Goal: Task Accomplishment & Management: Manage account settings

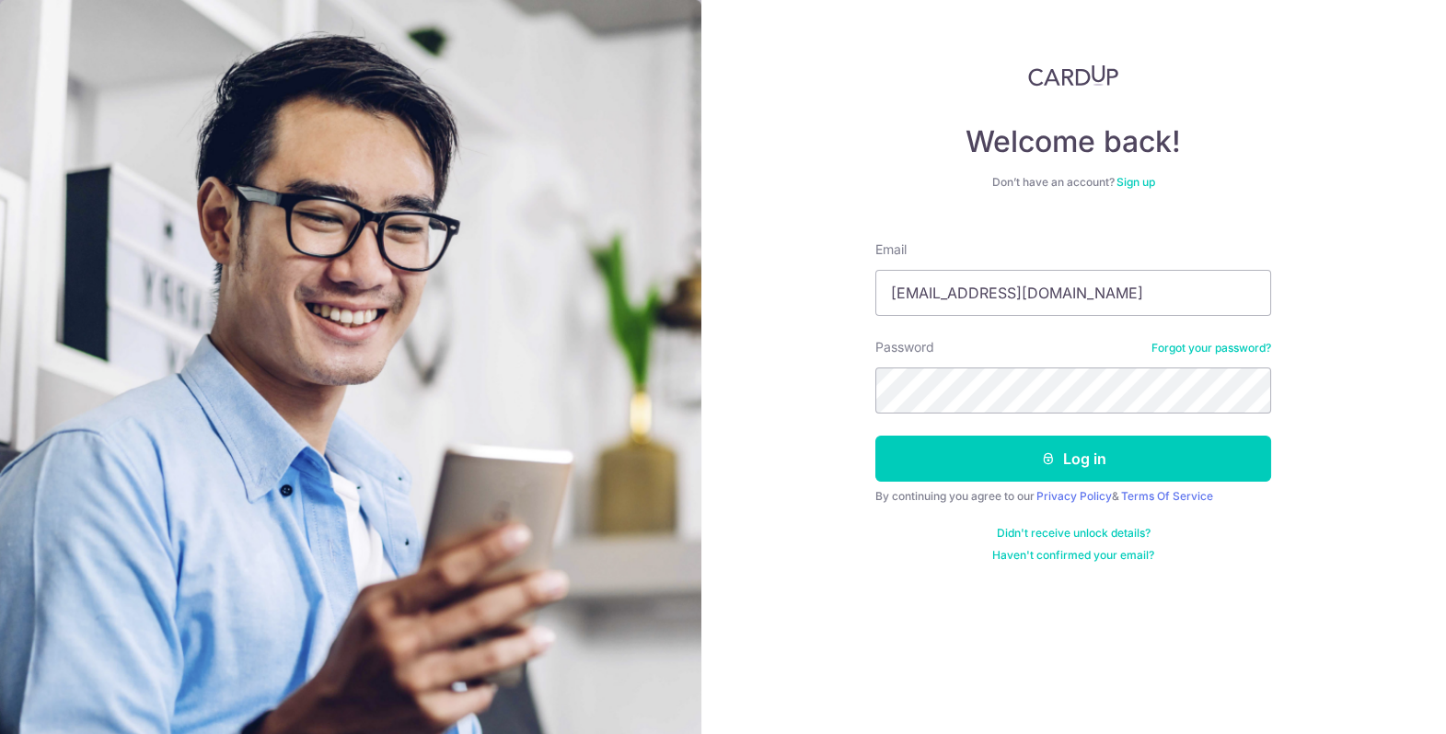
click at [1026, 490] on div "By continuing you agree to our Privacy Policy & Terms Of Service" at bounding box center [1073, 496] width 396 height 15
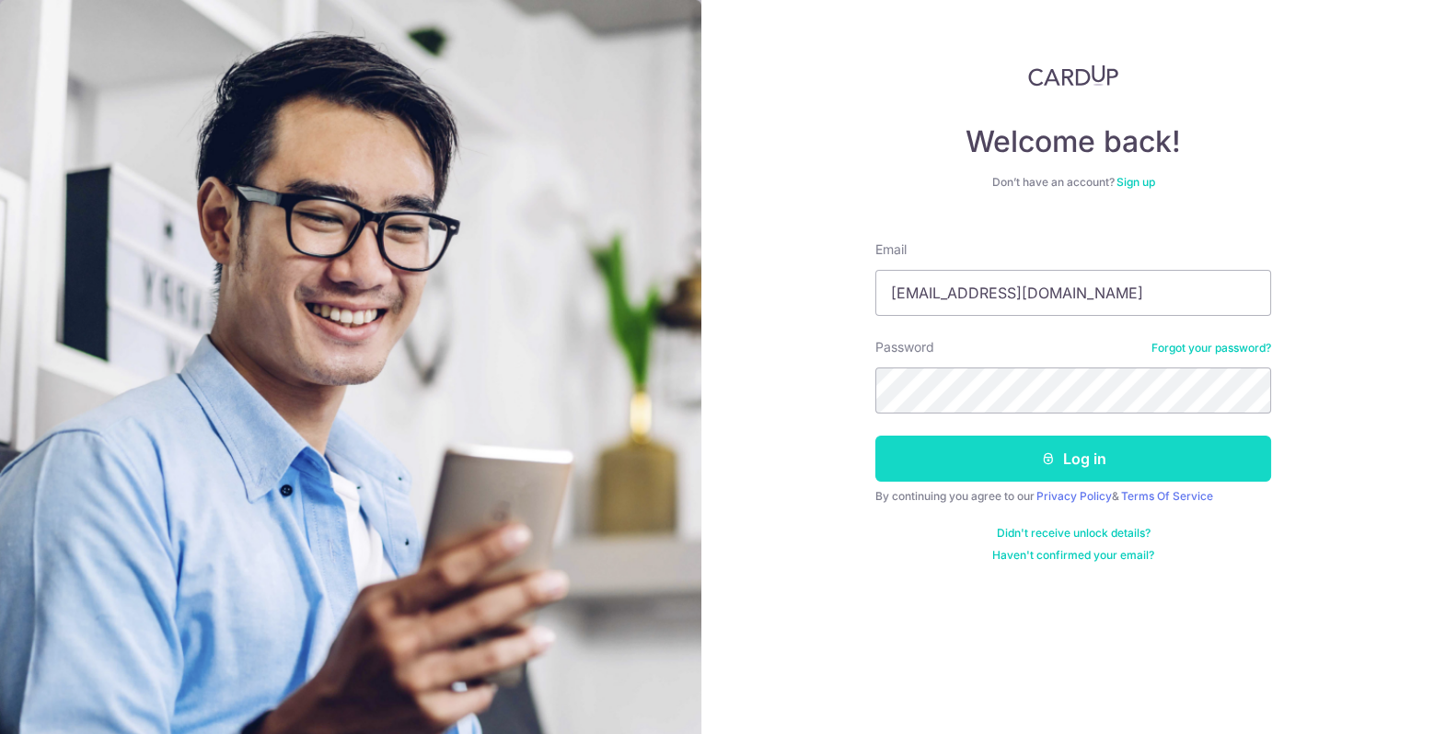
click at [1026, 465] on button "Log in" at bounding box center [1073, 458] width 396 height 46
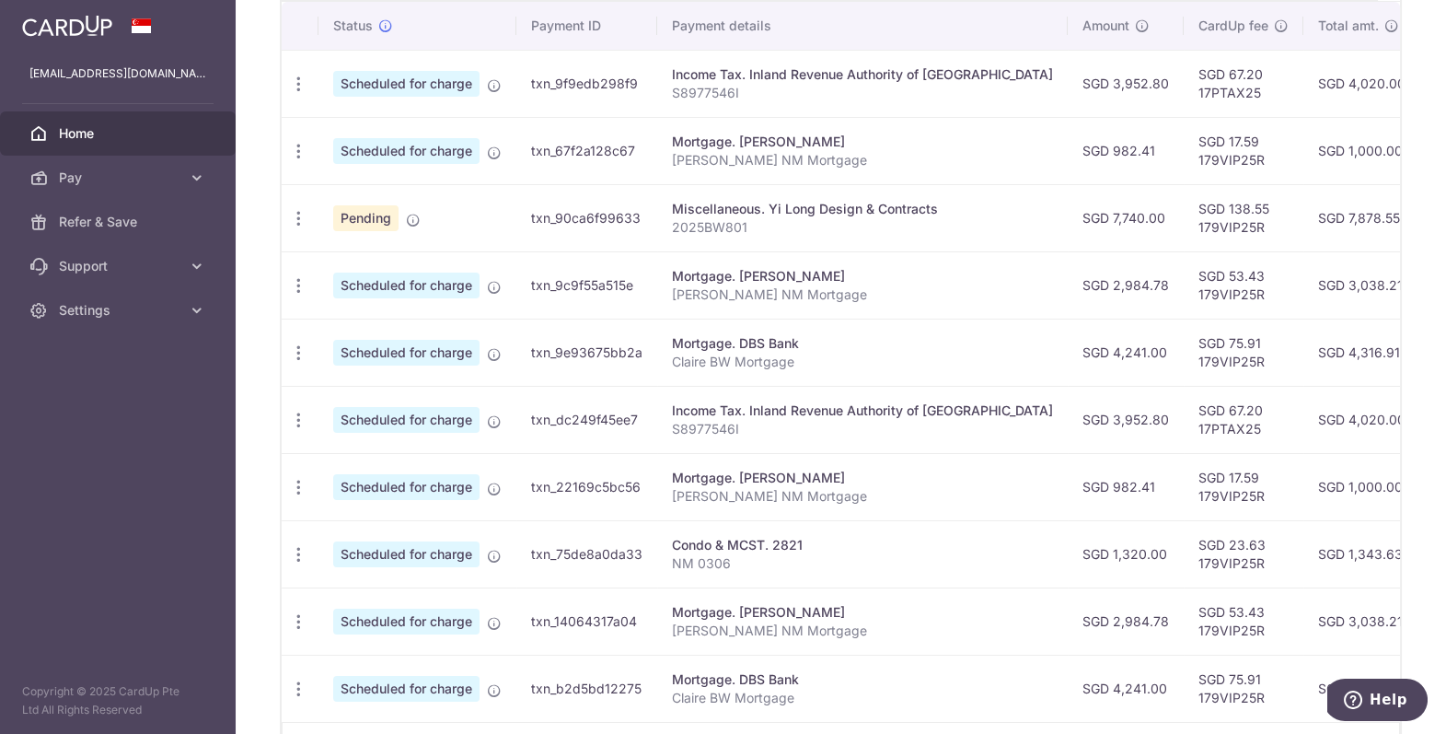
scroll to position [686, 0]
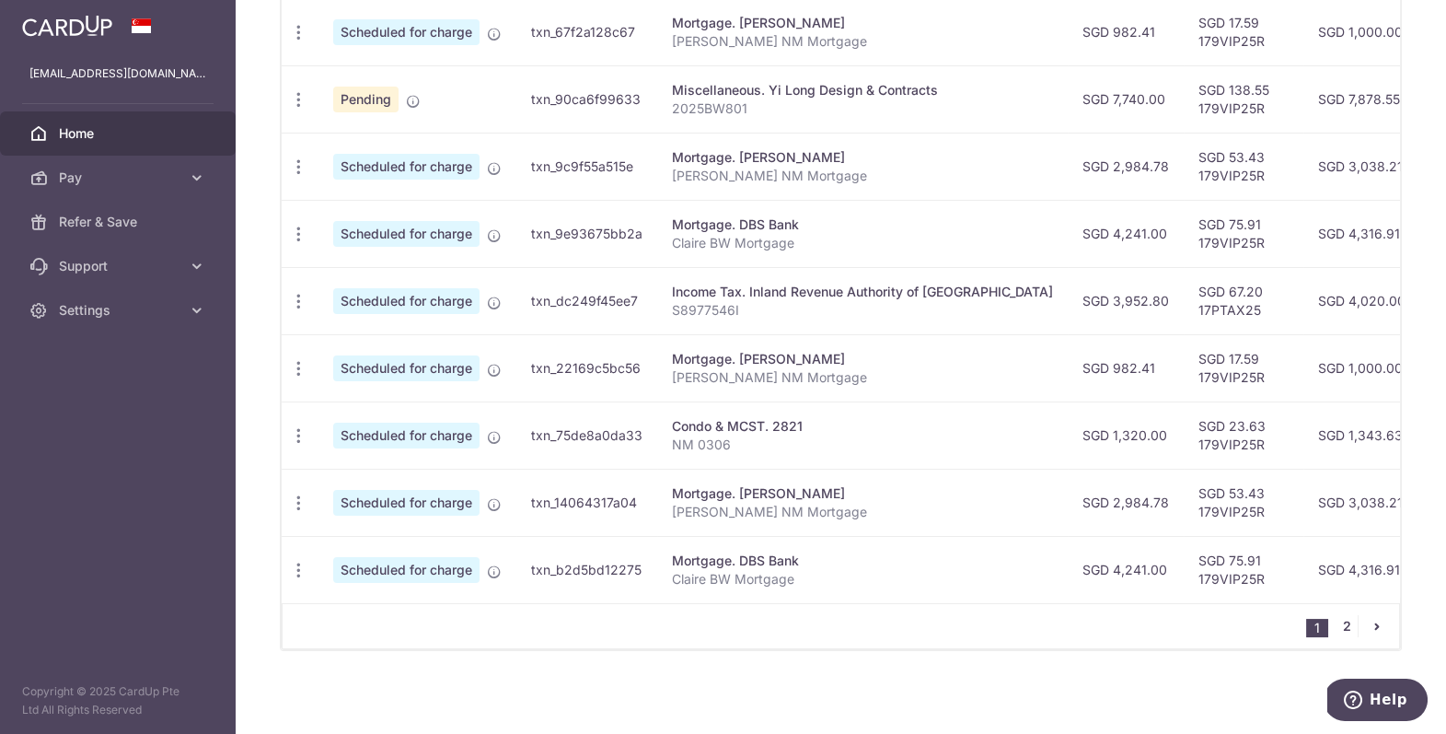
click at [1348, 622] on link "2" at bounding box center [1347, 626] width 22 height 22
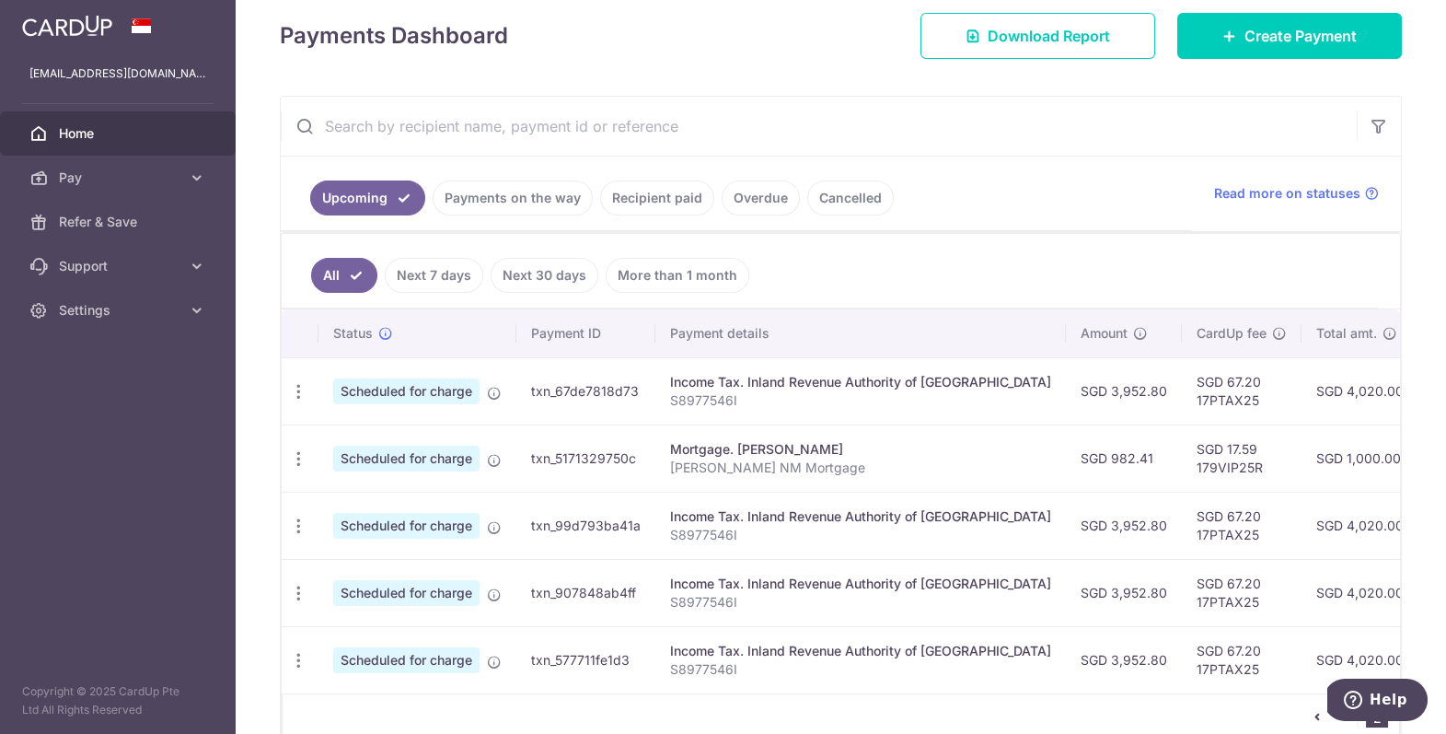
scroll to position [351, 0]
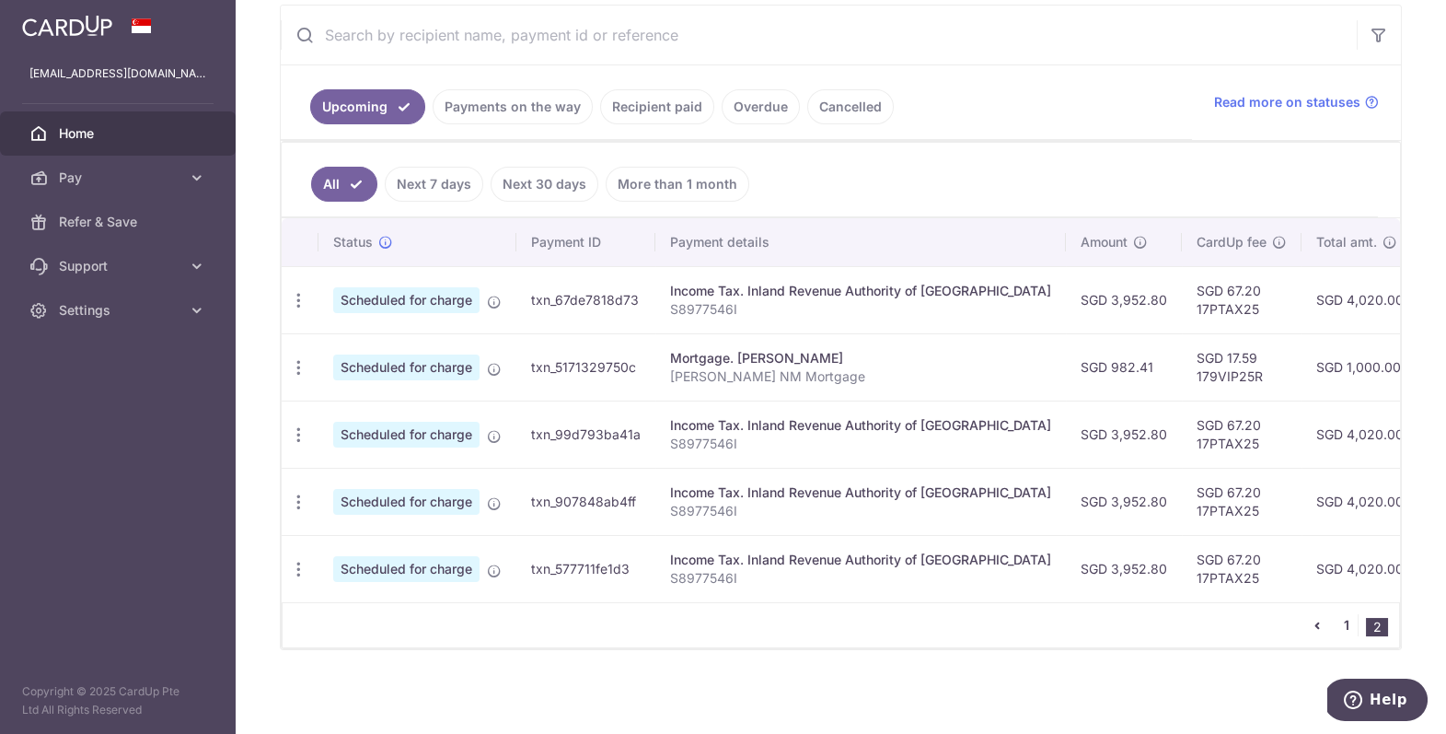
click at [1343, 624] on link "1" at bounding box center [1347, 625] width 22 height 22
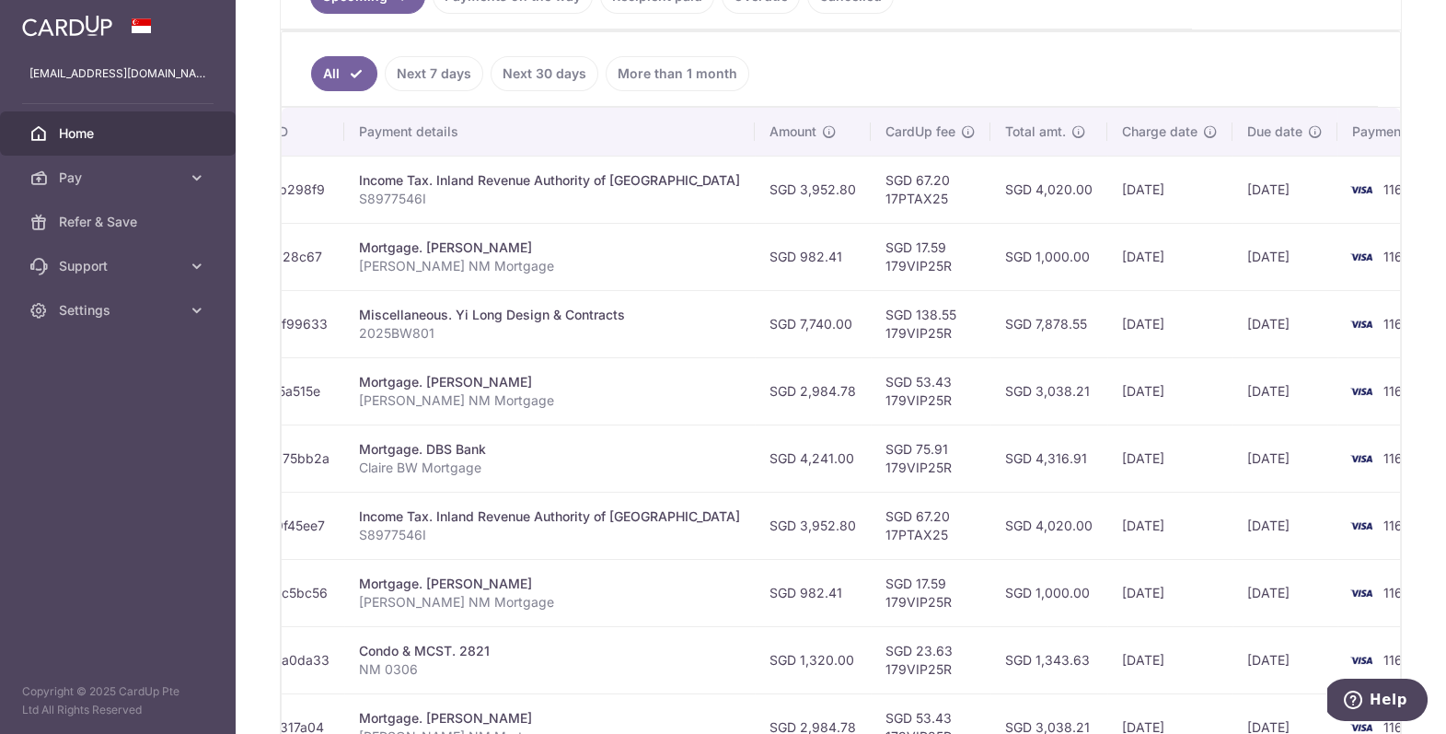
scroll to position [0, 0]
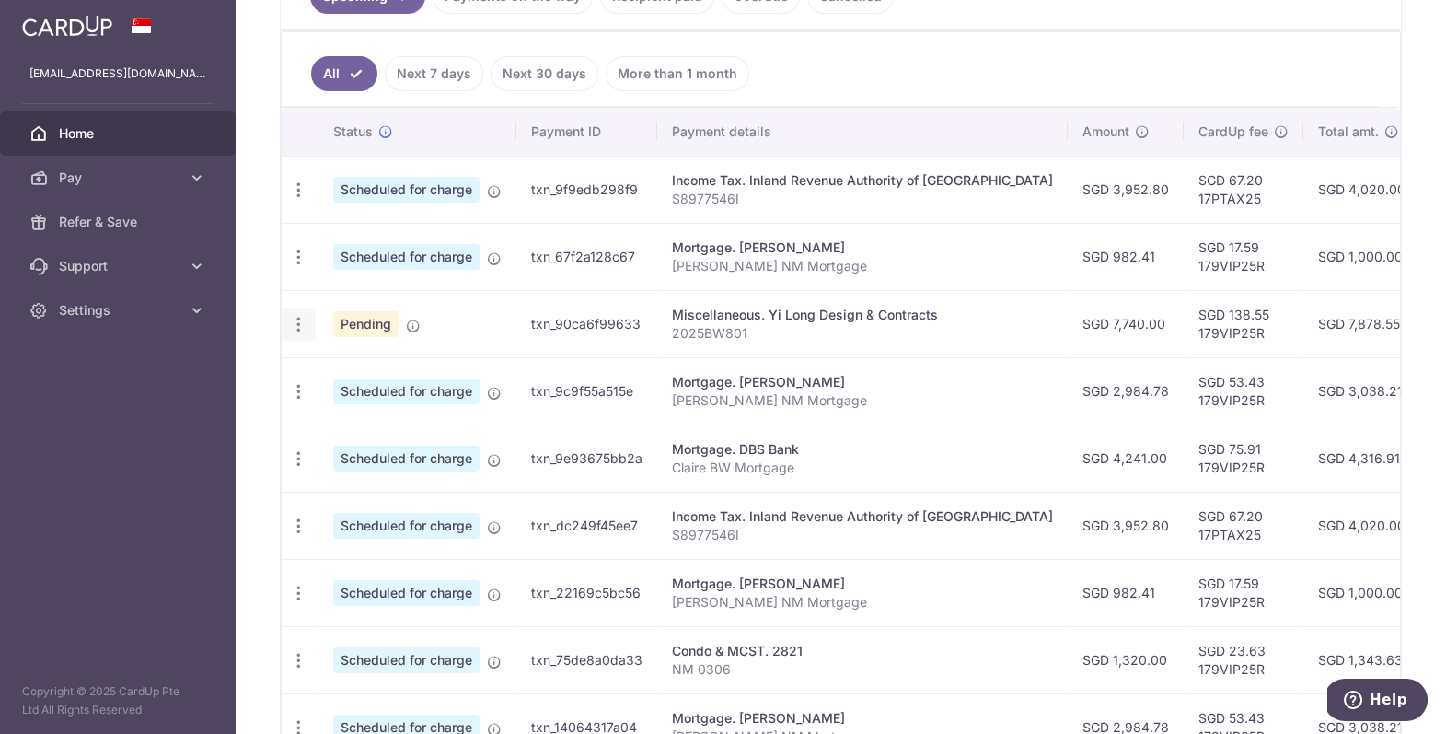
click at [297, 329] on icon "button" at bounding box center [298, 324] width 19 height 19
click at [377, 377] on span "Update payment" at bounding box center [396, 375] width 125 height 22
radio input "true"
type input "7,740.00"
type input "[DATE]"
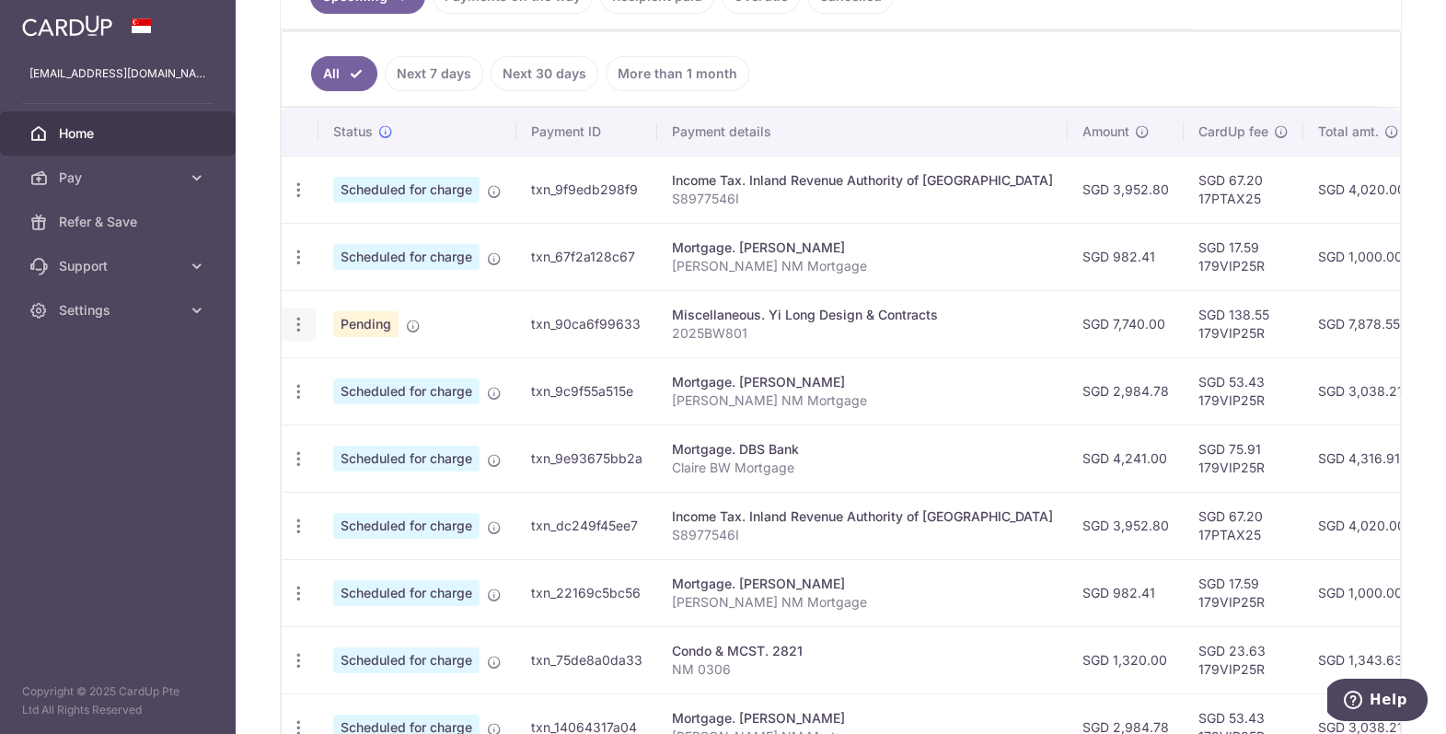
type input "2025BW801"
type input "179VIP25R"
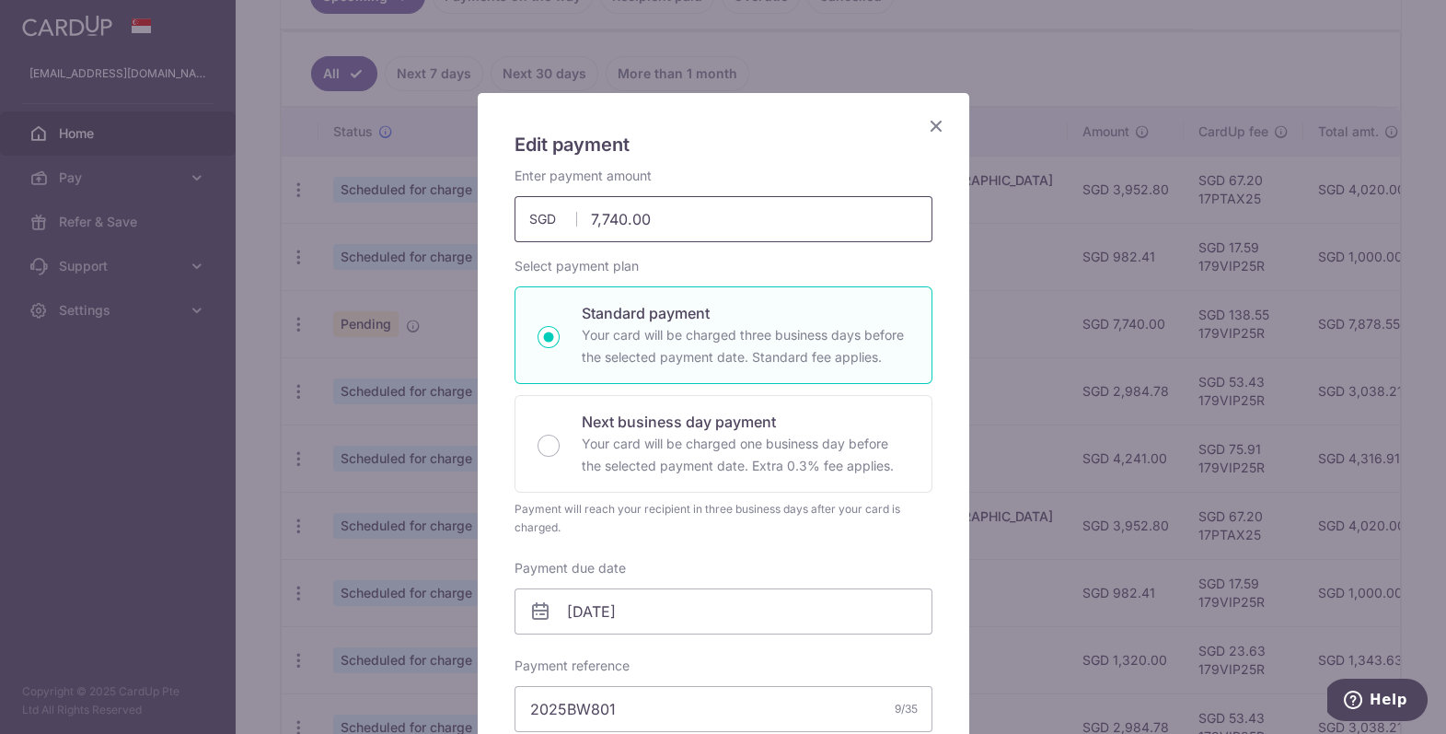
scroll to position [55, 0]
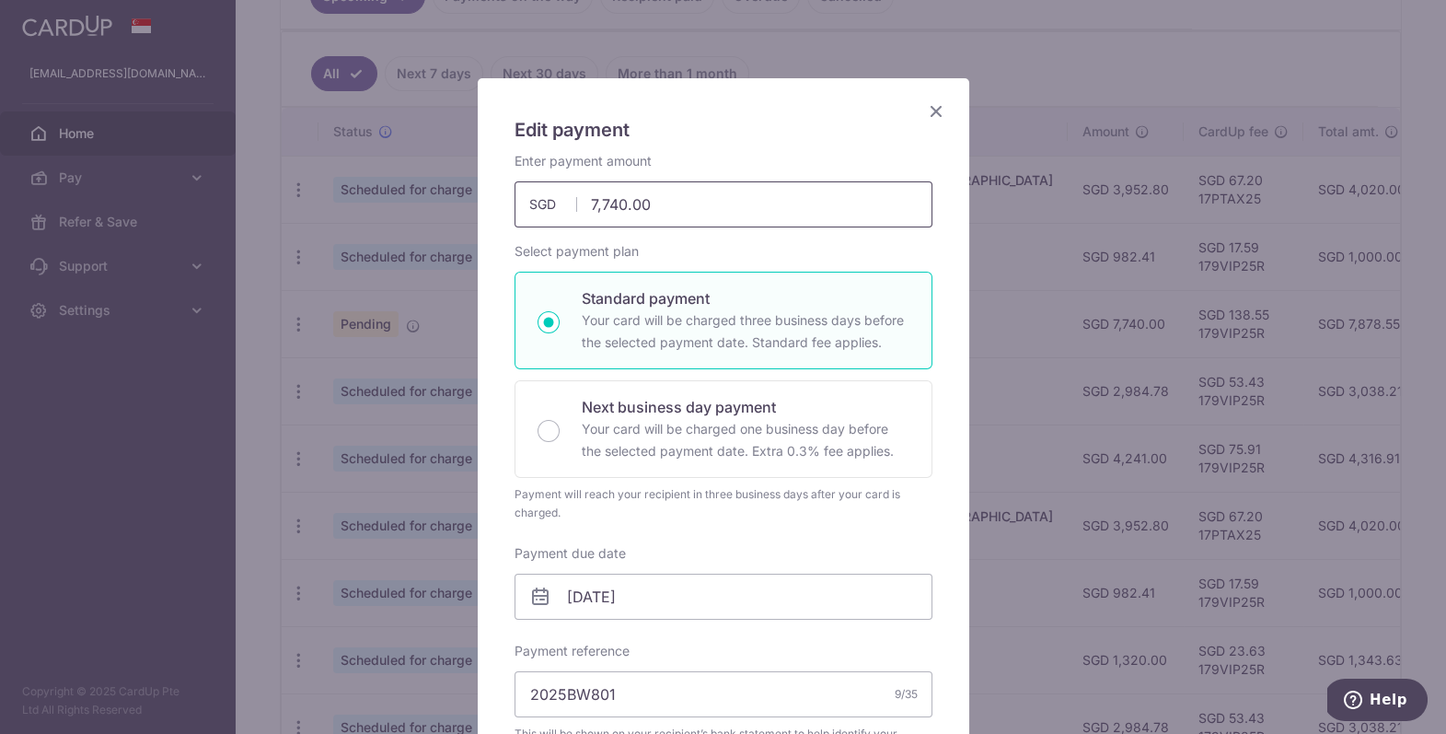
click at [678, 217] on input "7,740.00" at bounding box center [724, 204] width 418 height 46
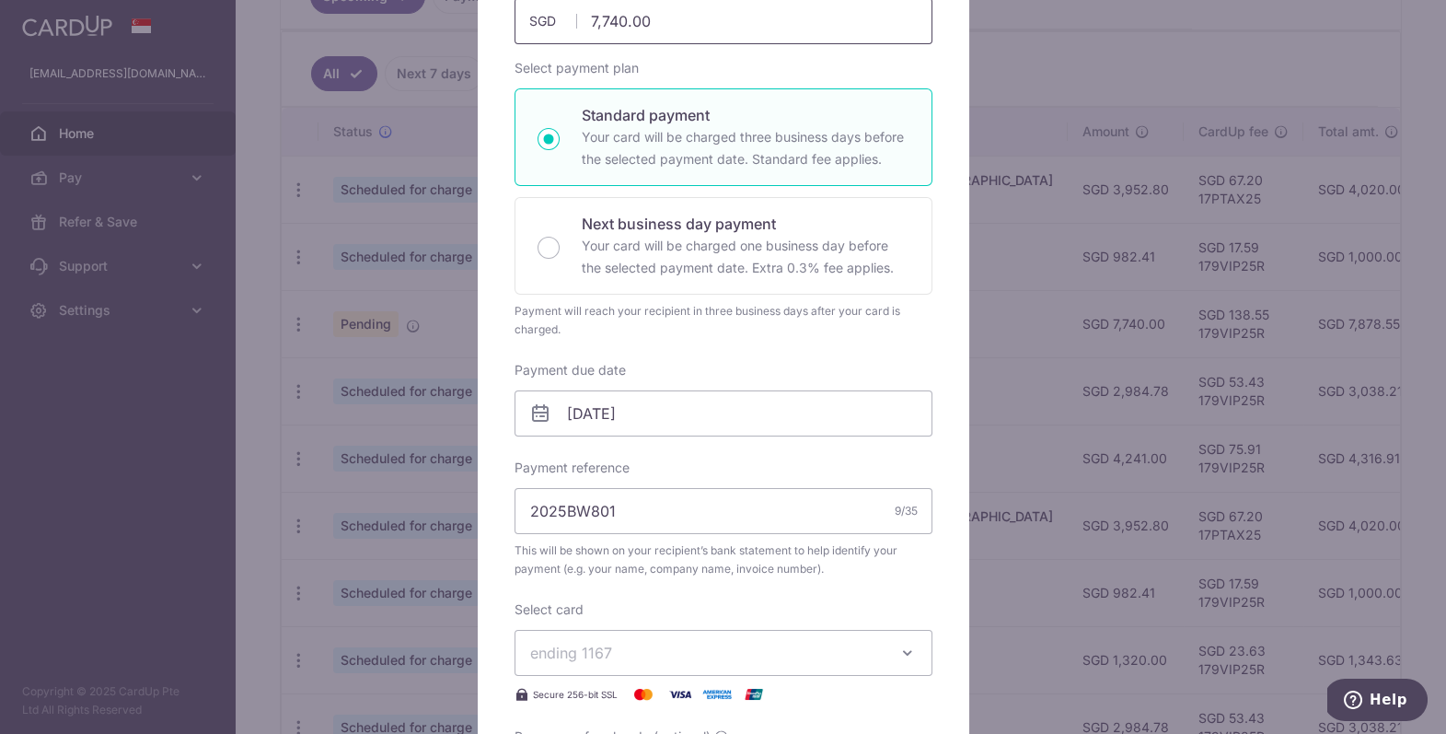
scroll to position [0, 0]
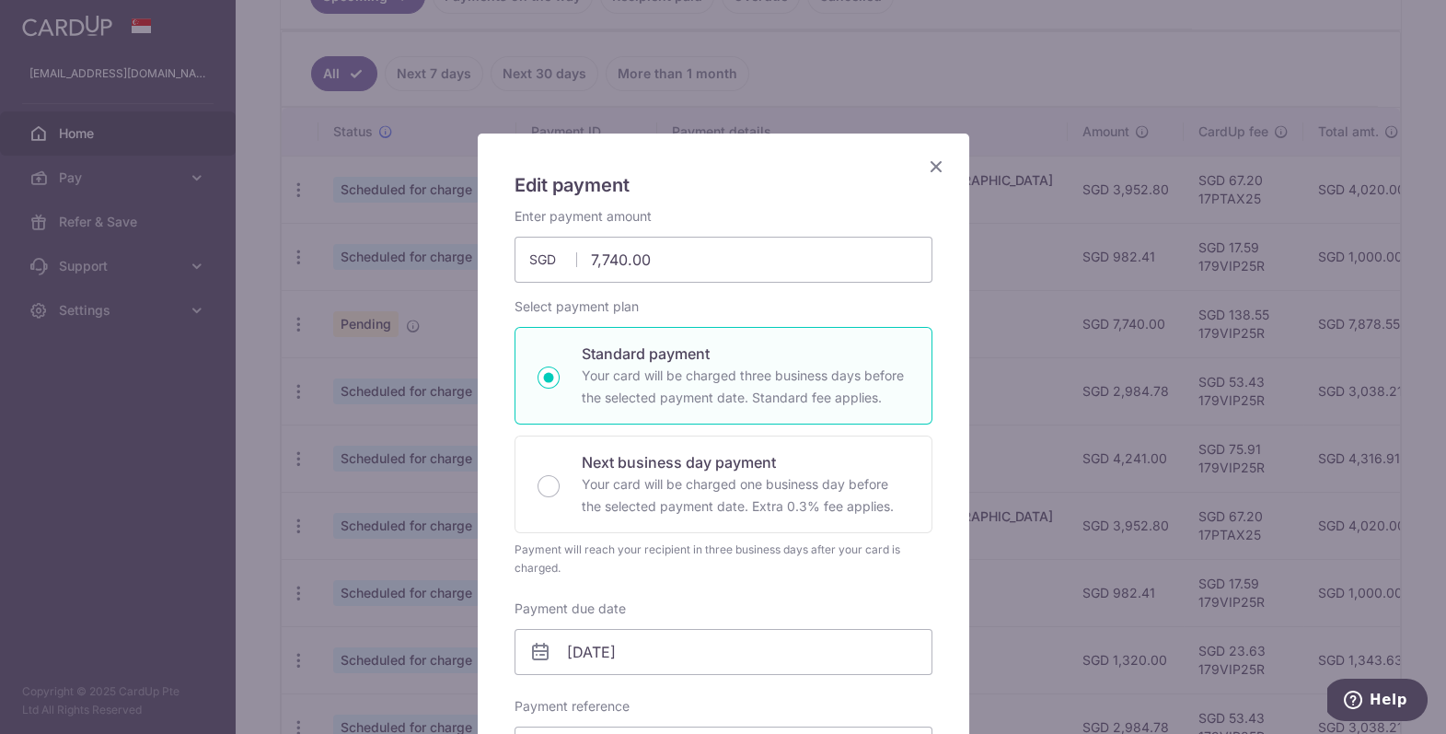
type input "7,740.00"
click at [928, 160] on icon "Close" at bounding box center [936, 166] width 22 height 23
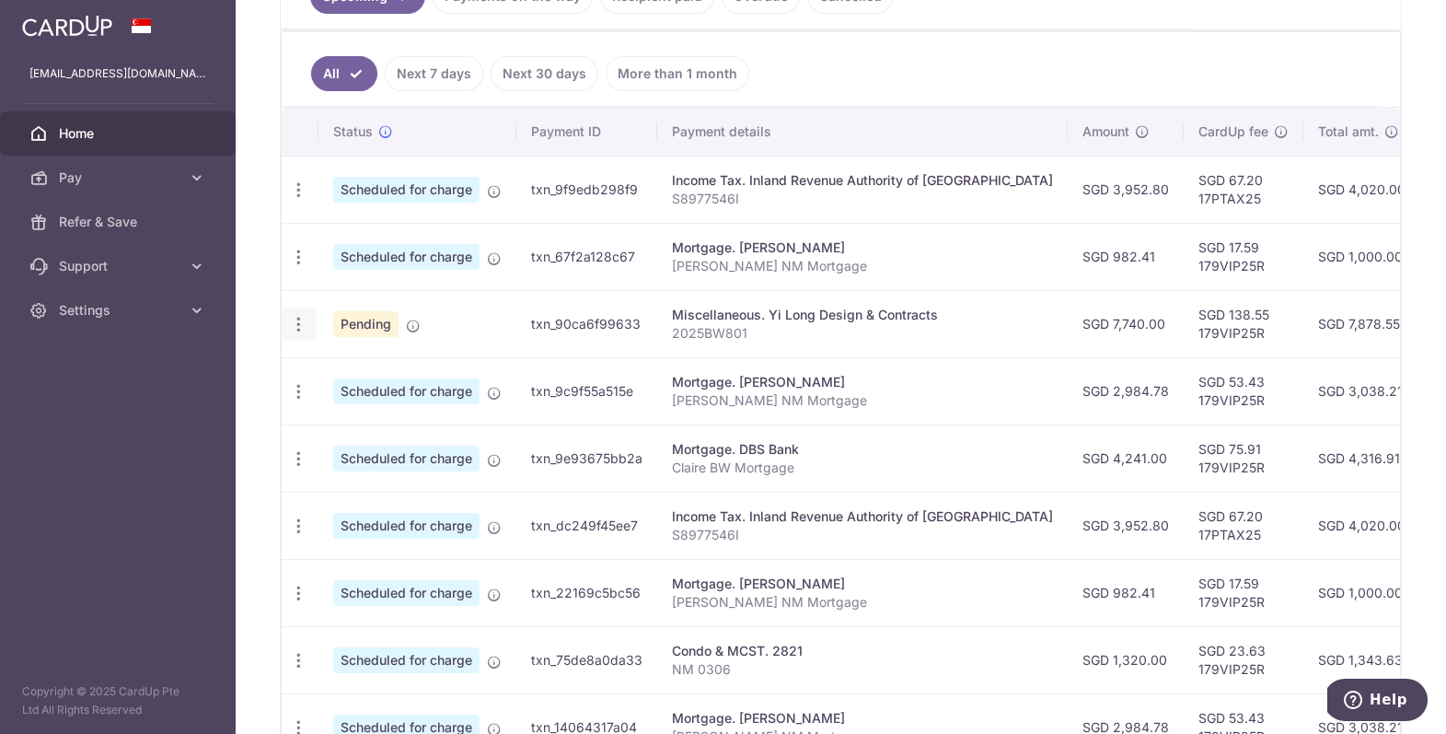
click at [295, 322] on icon "button" at bounding box center [298, 324] width 19 height 19
click at [354, 367] on span "Update payment" at bounding box center [396, 375] width 125 height 22
radio input "true"
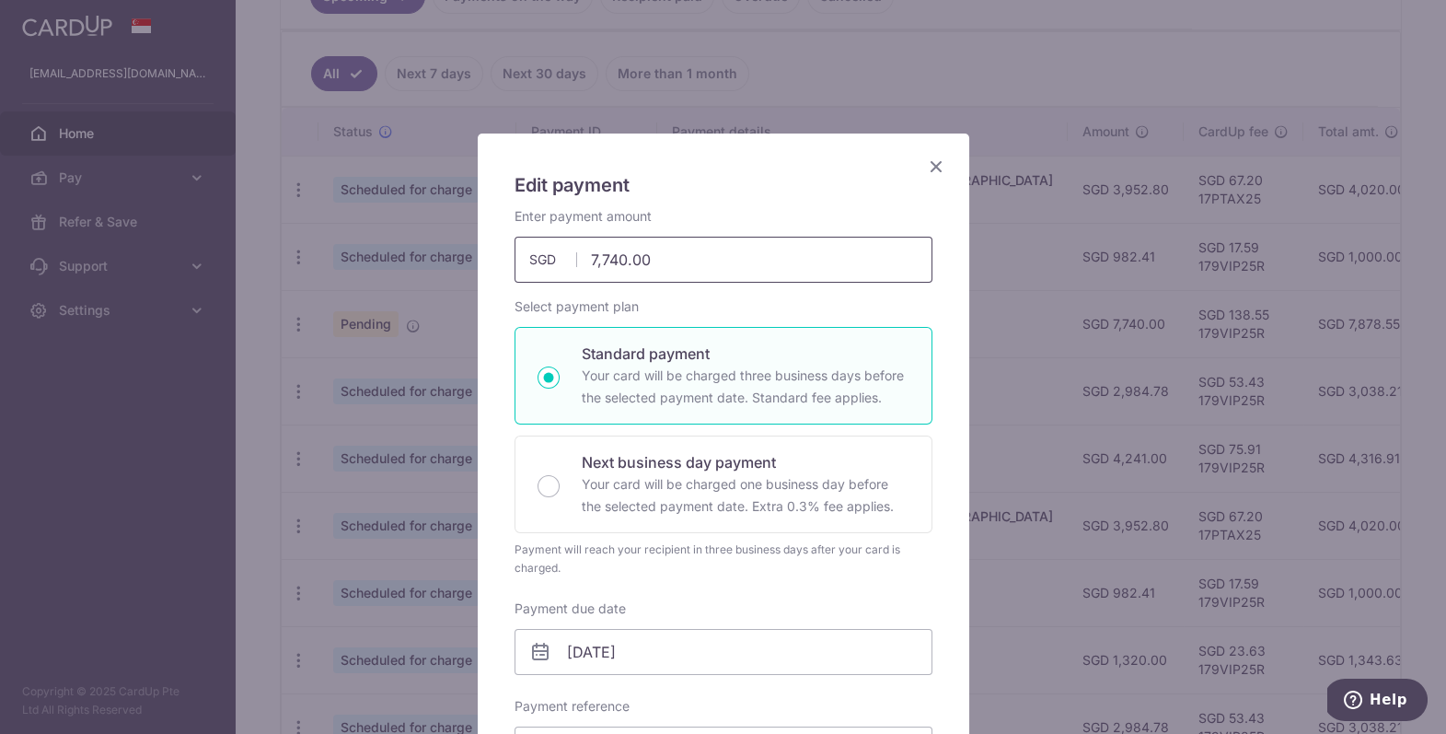
click at [855, 257] on input "7,740.00" at bounding box center [724, 260] width 418 height 46
type input "9,770.00"
click at [846, 287] on div "Enter payment amount 9,770.00 9770.00 SGD To change the payment amount, please …" at bounding box center [724, 693] width 418 height 972
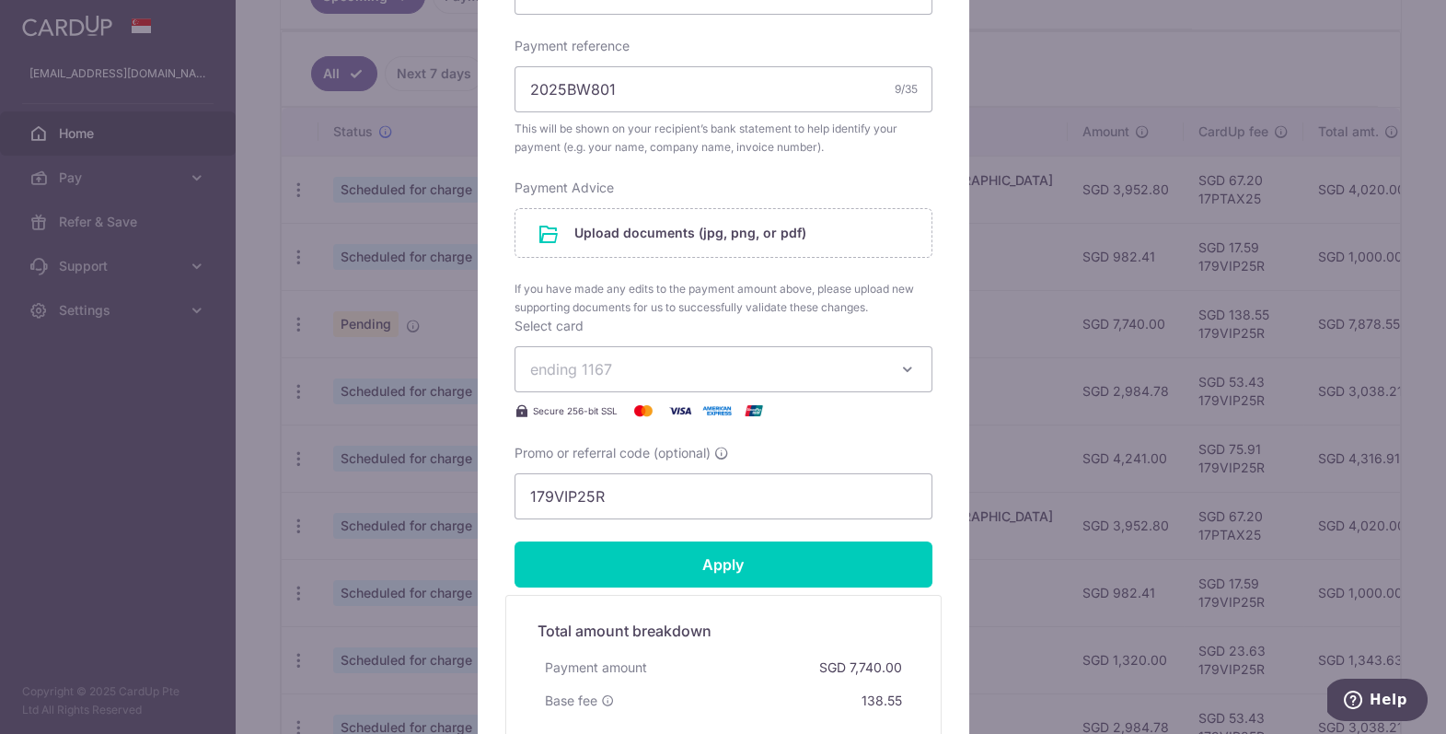
scroll to position [663, 0]
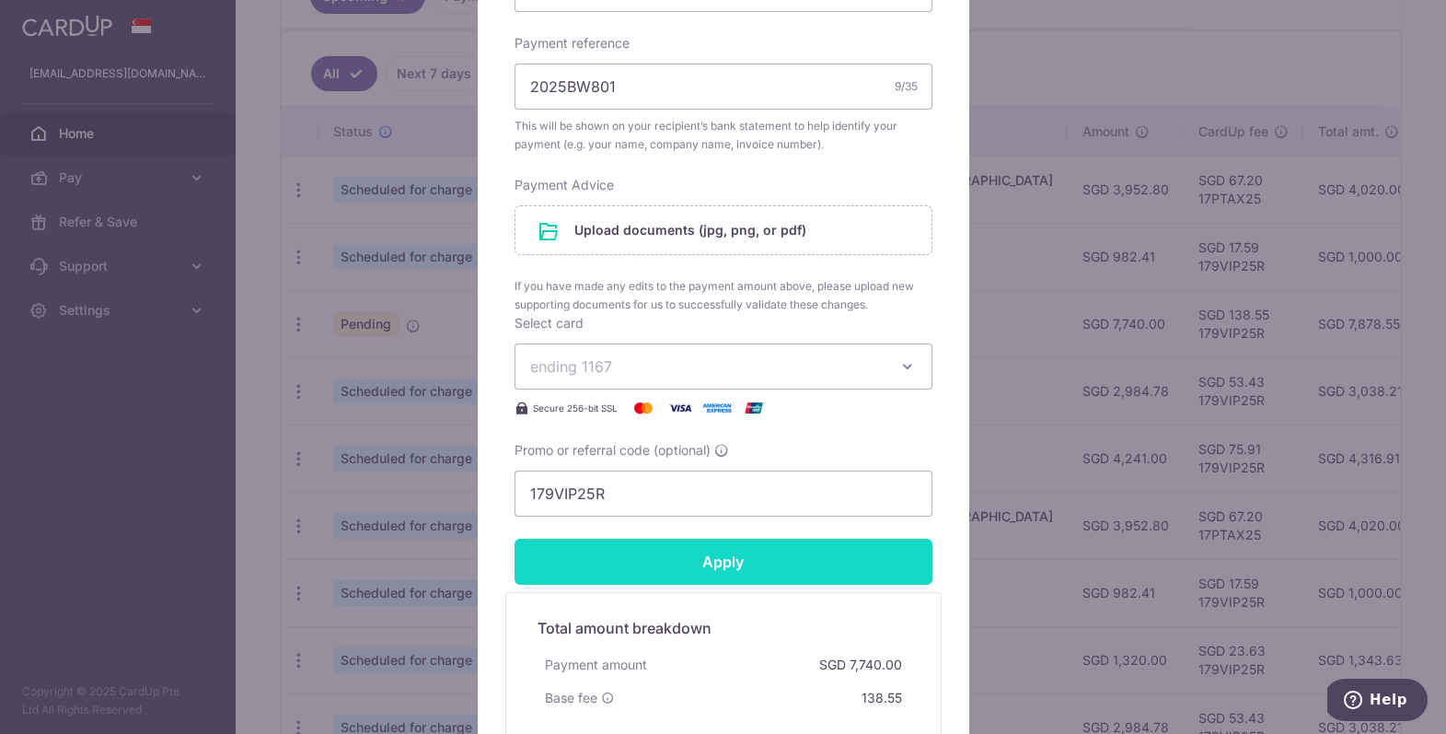
click at [717, 563] on input "Apply" at bounding box center [724, 562] width 418 height 46
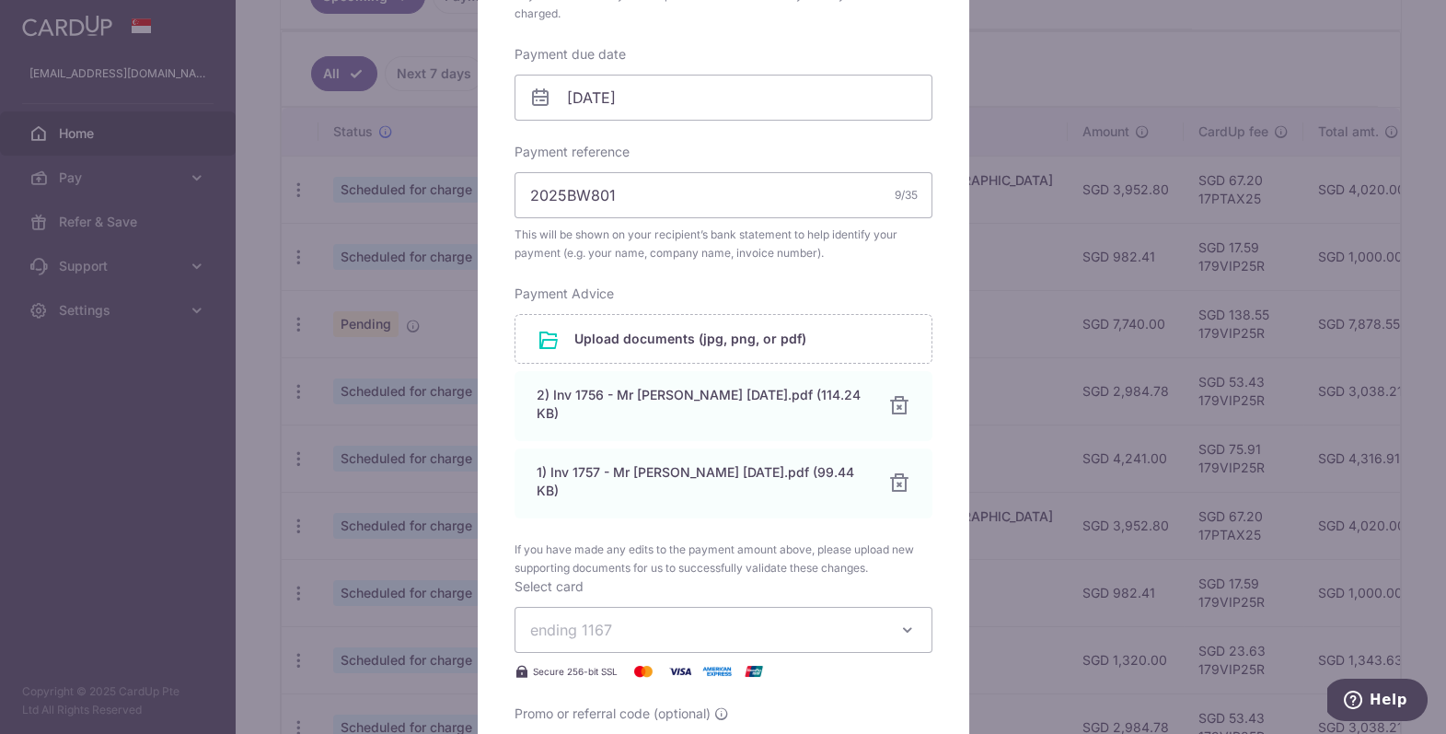
scroll to position [1049, 0]
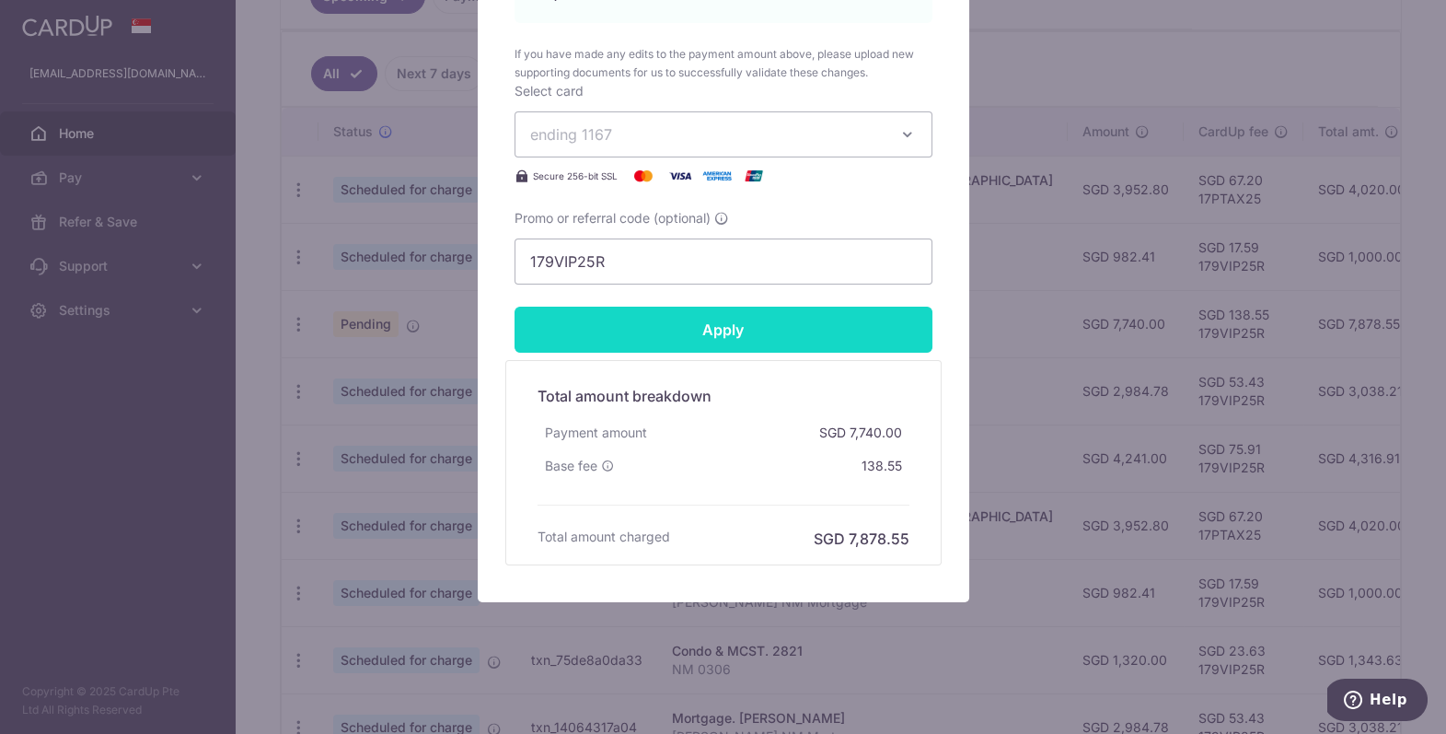
click at [733, 341] on input "Apply" at bounding box center [724, 330] width 418 height 46
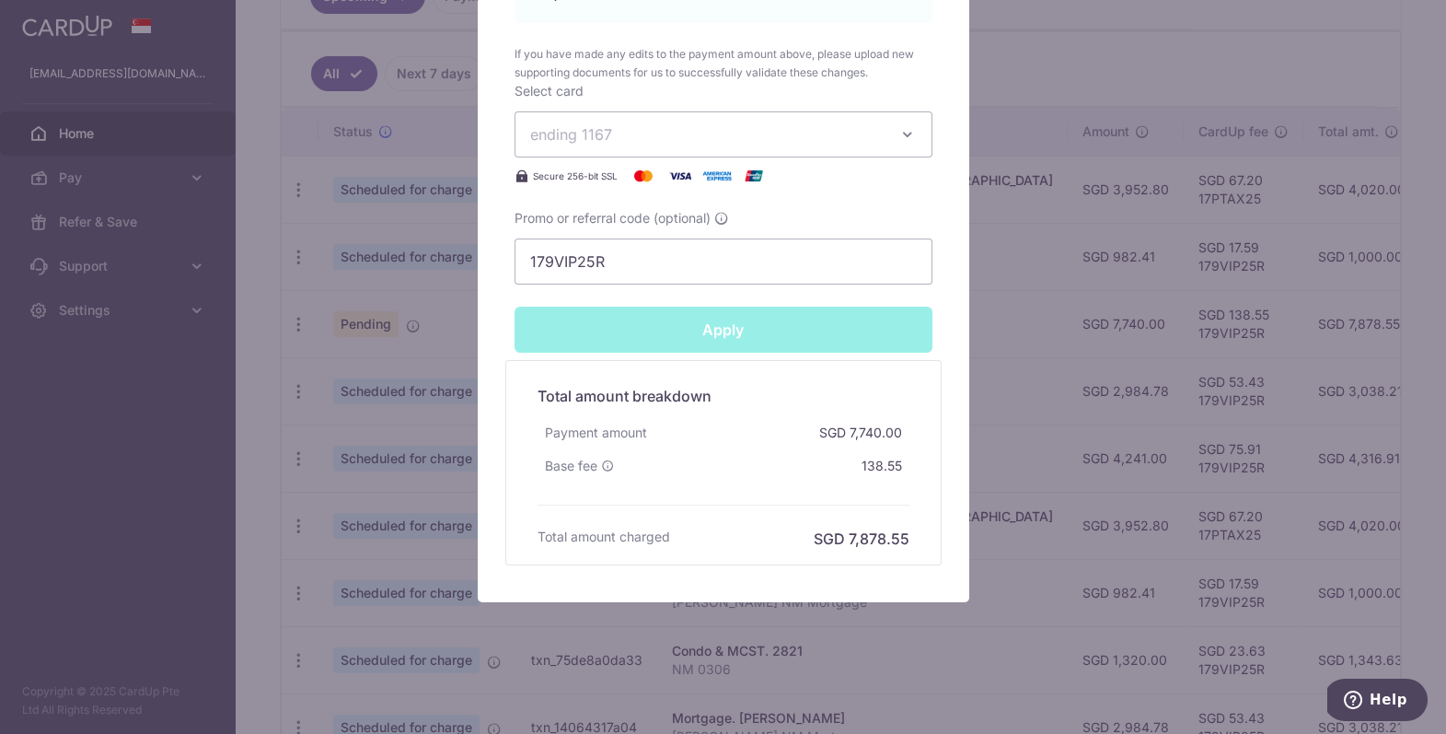
type input "Successfully Applied"
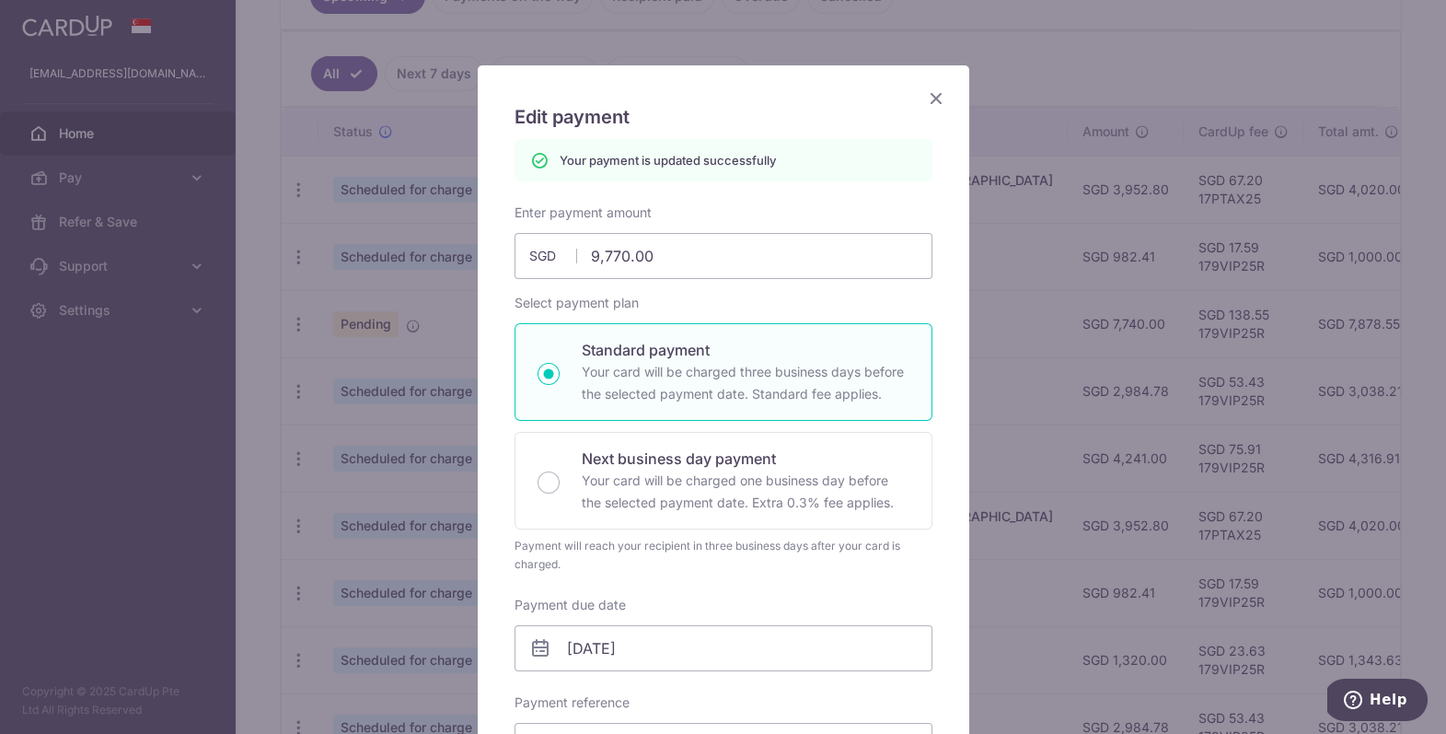
scroll to position [0, 0]
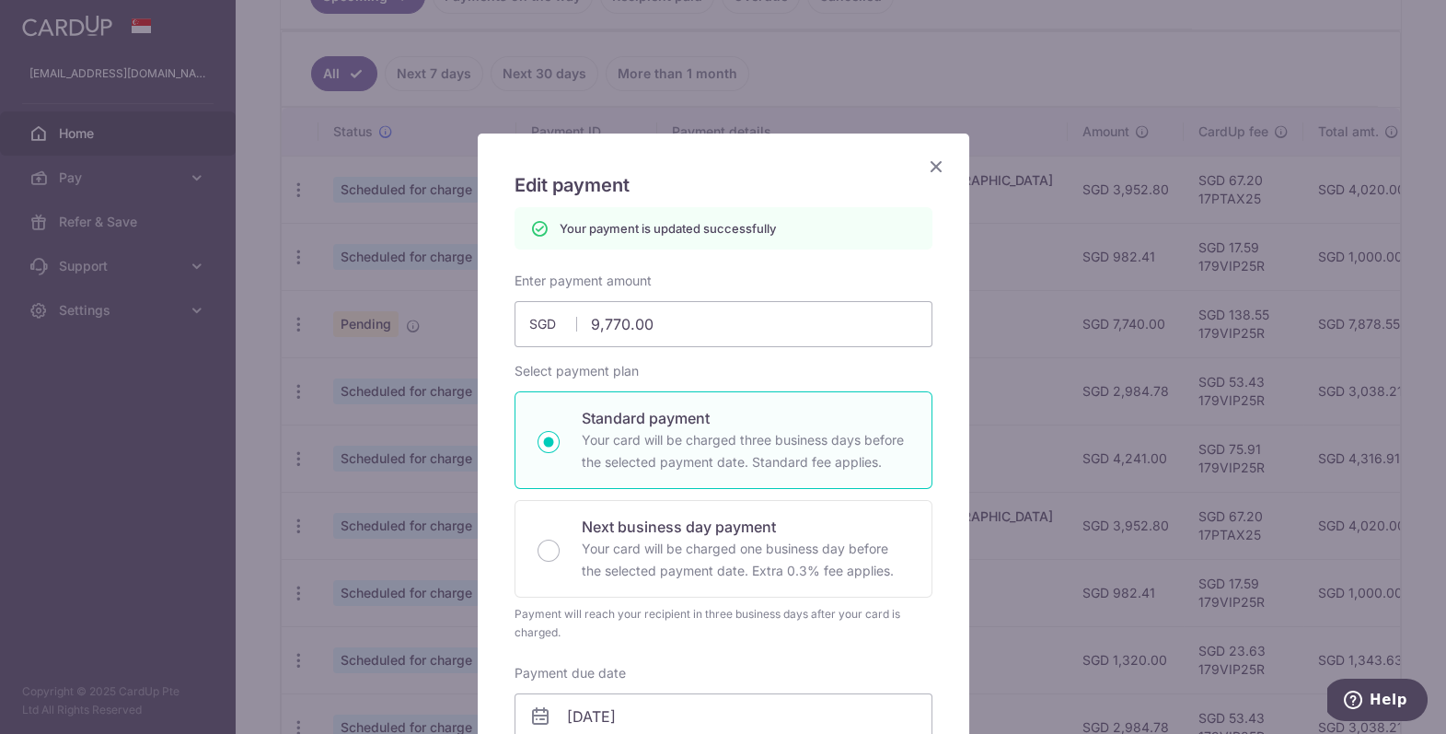
click at [936, 167] on icon "Close" at bounding box center [936, 166] width 22 height 23
